Goal: Transaction & Acquisition: Subscribe to service/newsletter

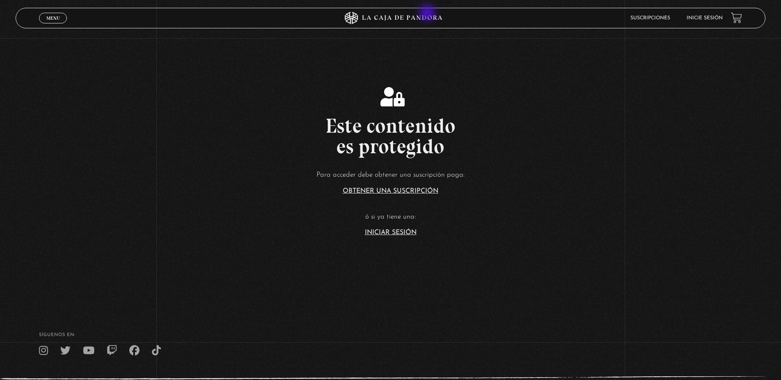
click at [426, 18] on icon at bounding box center [402, 17] width 80 height 5
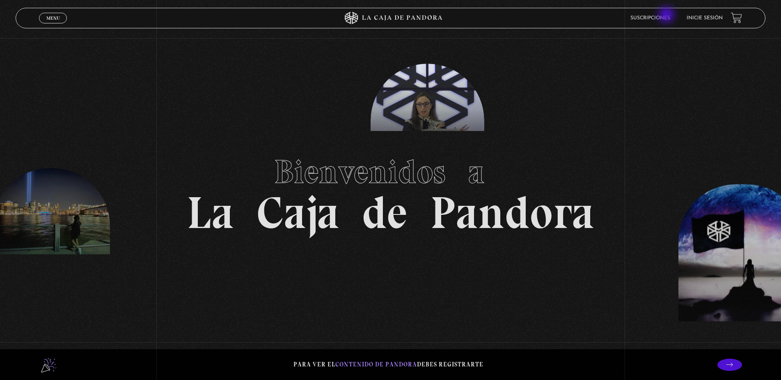
click at [667, 16] on li "Suscripciones" at bounding box center [650, 17] width 40 height 13
click at [667, 18] on link "Suscripciones" at bounding box center [650, 18] width 40 height 5
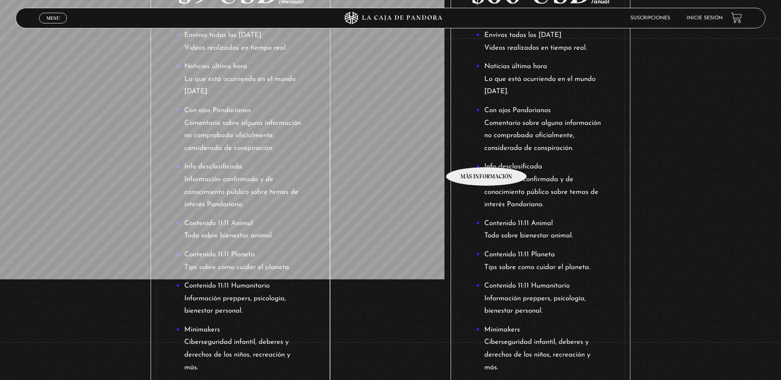
scroll to position [31, 0]
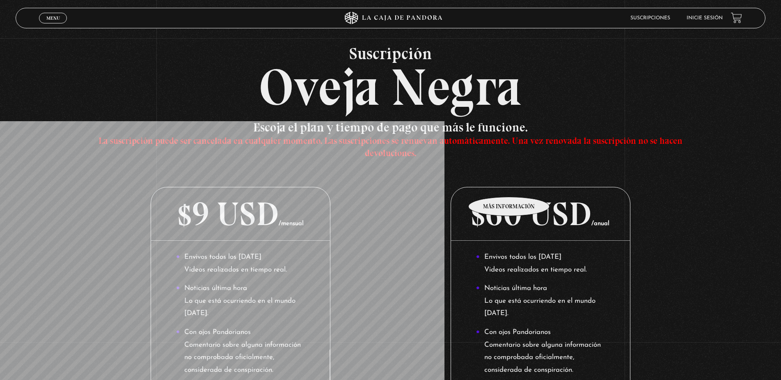
click at [509, 187] on p "$60 USD /anual" at bounding box center [540, 213] width 179 height 53
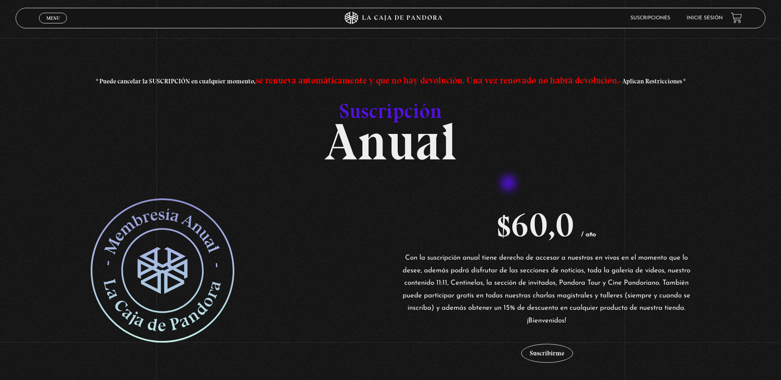
scroll to position [111, 0]
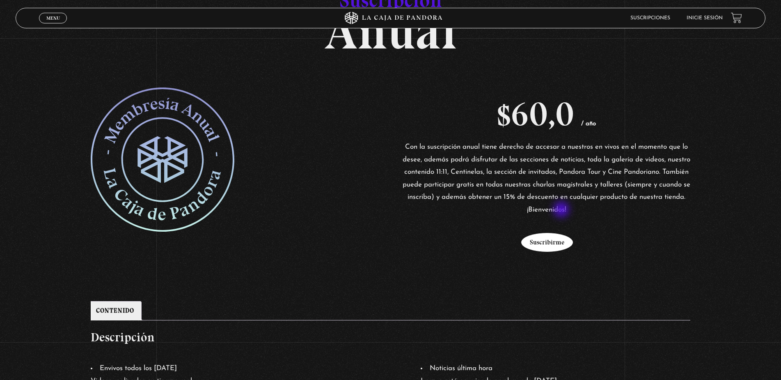
click at [564, 233] on button "Suscribirme" at bounding box center [547, 242] width 52 height 19
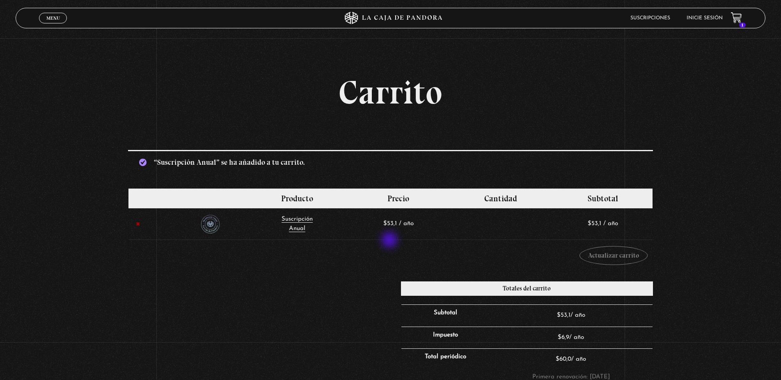
scroll to position [111, 0]
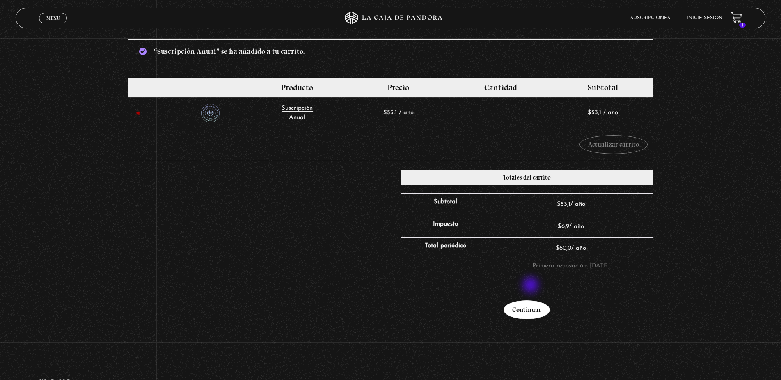
click at [532, 300] on link "Continuar" at bounding box center [527, 309] width 46 height 19
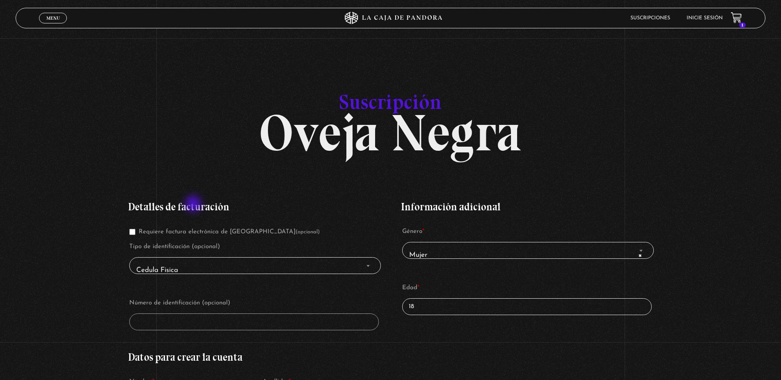
scroll to position [37, 0]
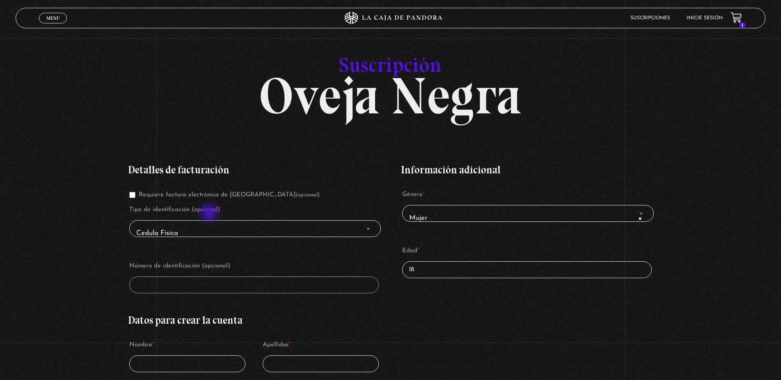
click at [212, 224] on span "Cedula Fisica" at bounding box center [255, 233] width 244 height 18
click at [214, 224] on span "Cedula Fisica" at bounding box center [255, 233] width 244 height 18
click at [369, 228] on b "Finalizar compra" at bounding box center [368, 229] width 3 height 2
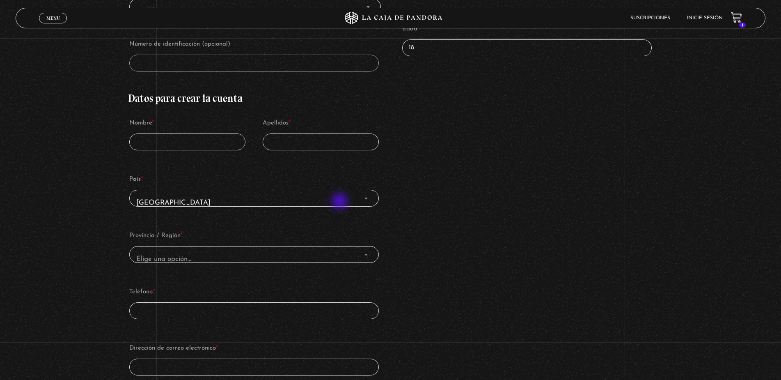
scroll to position [296, 0]
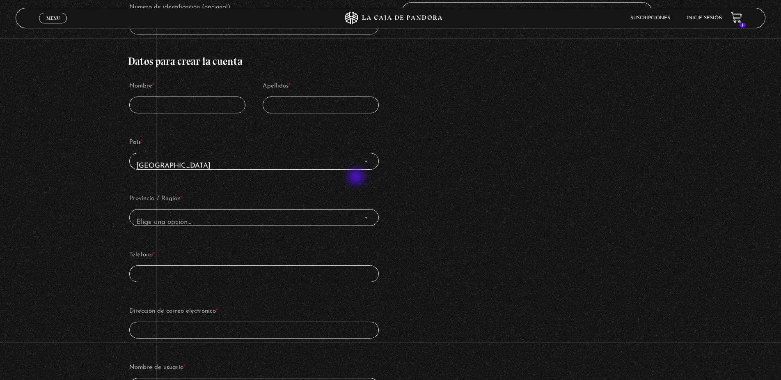
click at [359, 213] on span "Elige una opción…" at bounding box center [254, 222] width 242 height 18
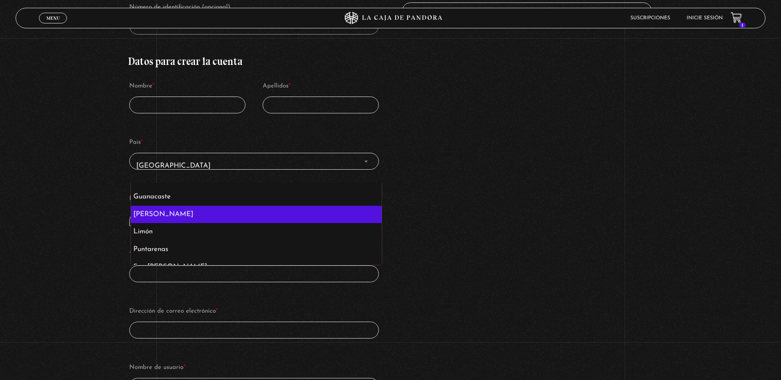
scroll to position [0, 0]
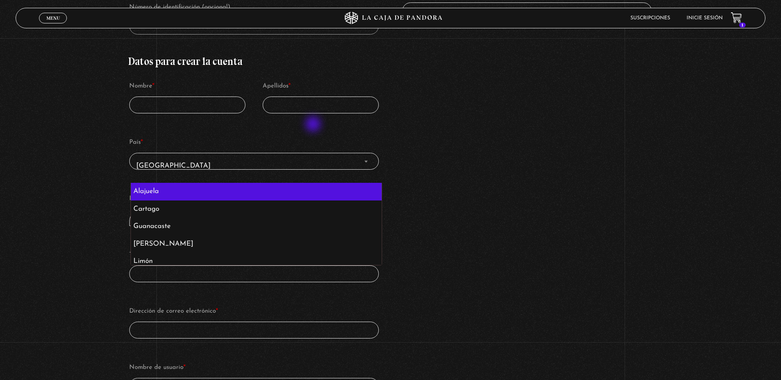
click at [312, 156] on span "[GEOGRAPHIC_DATA]" at bounding box center [254, 165] width 242 height 18
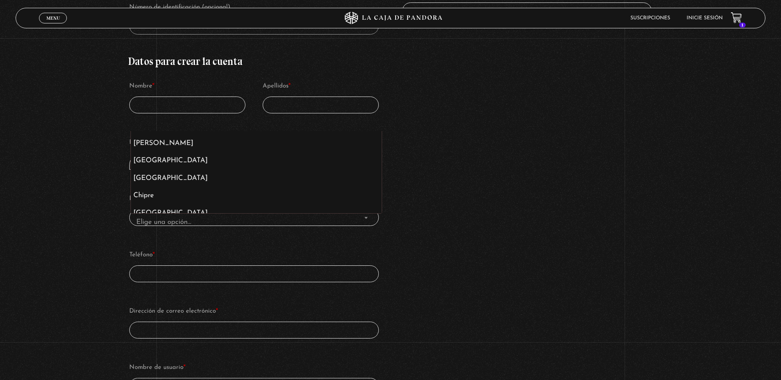
scroll to position [664, 0]
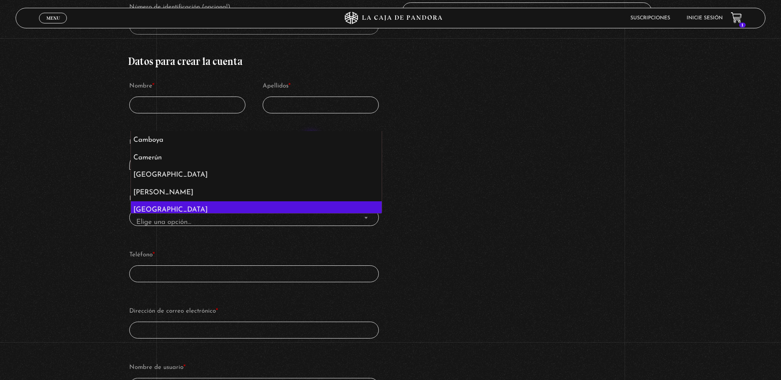
select select "CL"
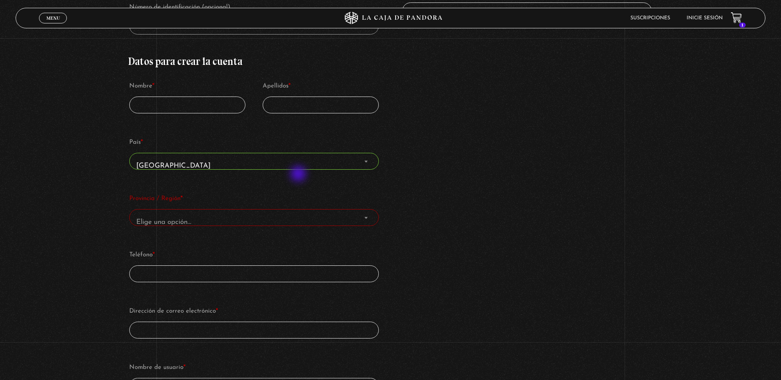
click at [299, 213] on span "Elige una opción…" at bounding box center [254, 222] width 242 height 18
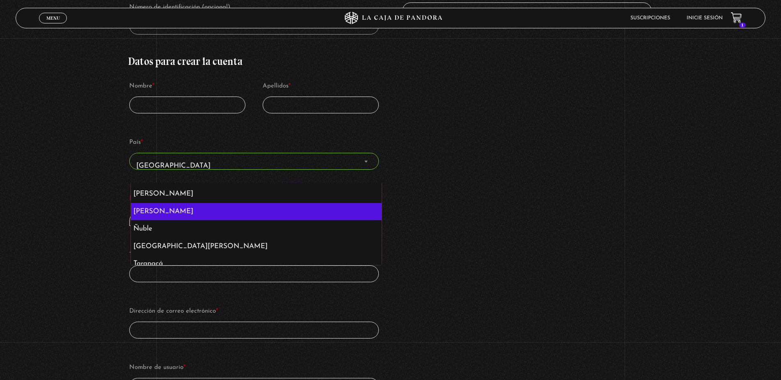
scroll to position [173, 0]
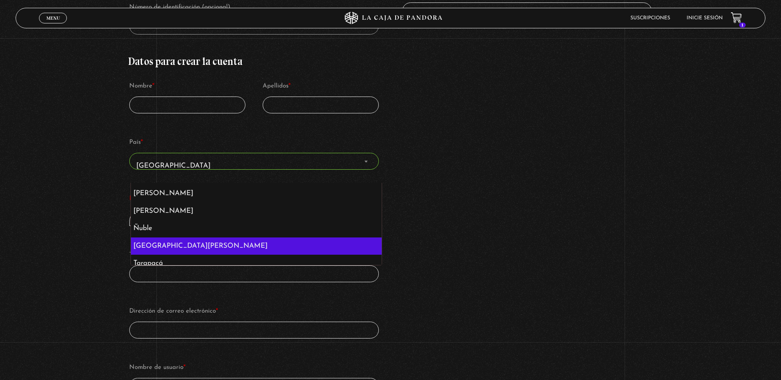
select select "[PERSON_NAME]"
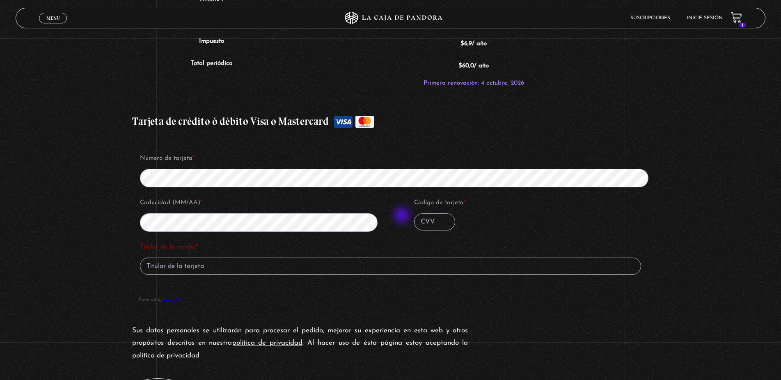
scroll to position [852, 0]
